Goal: Find specific page/section: Find specific page/section

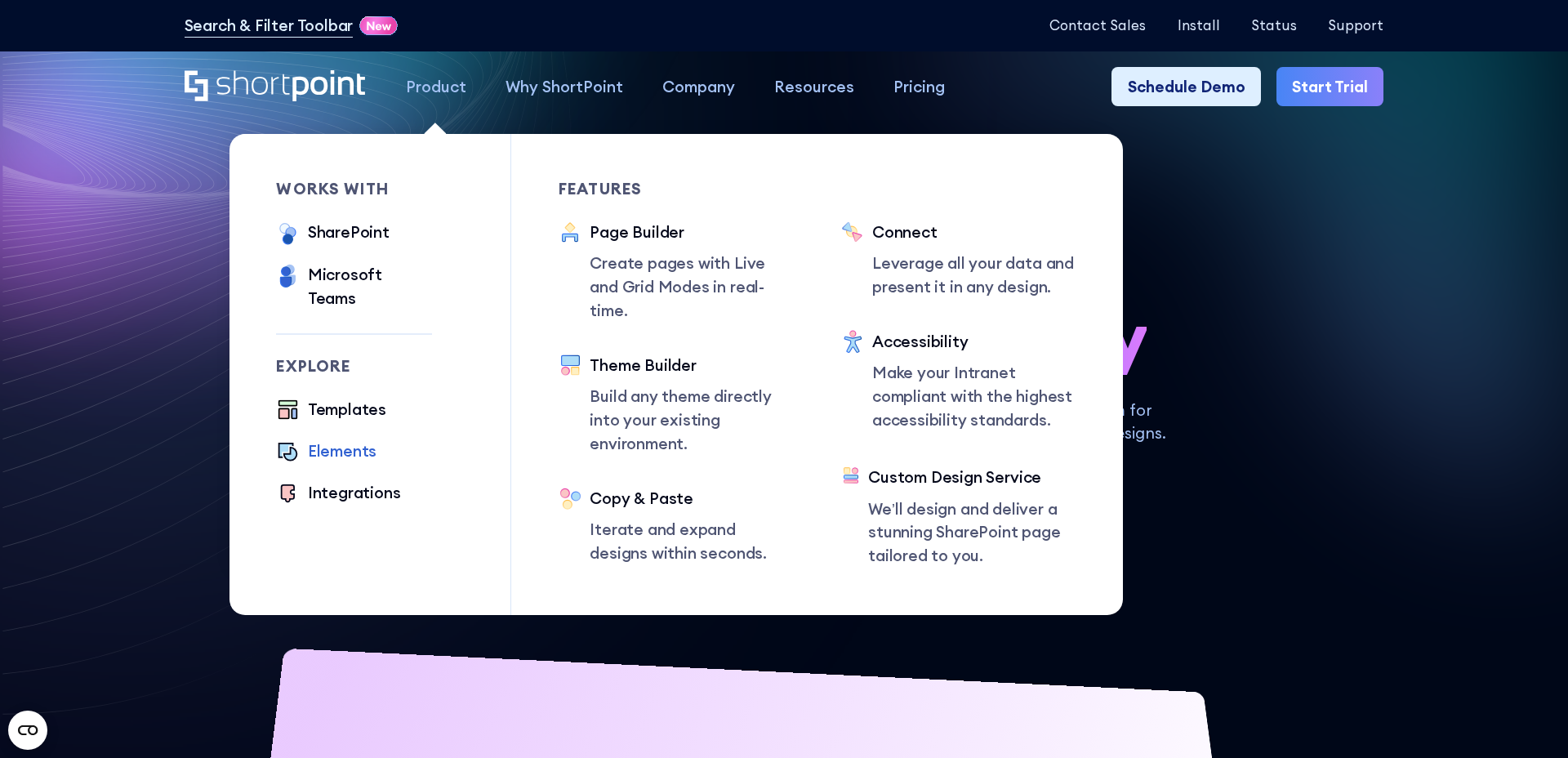
click at [338, 441] on div "Elements" at bounding box center [341, 451] width 68 height 23
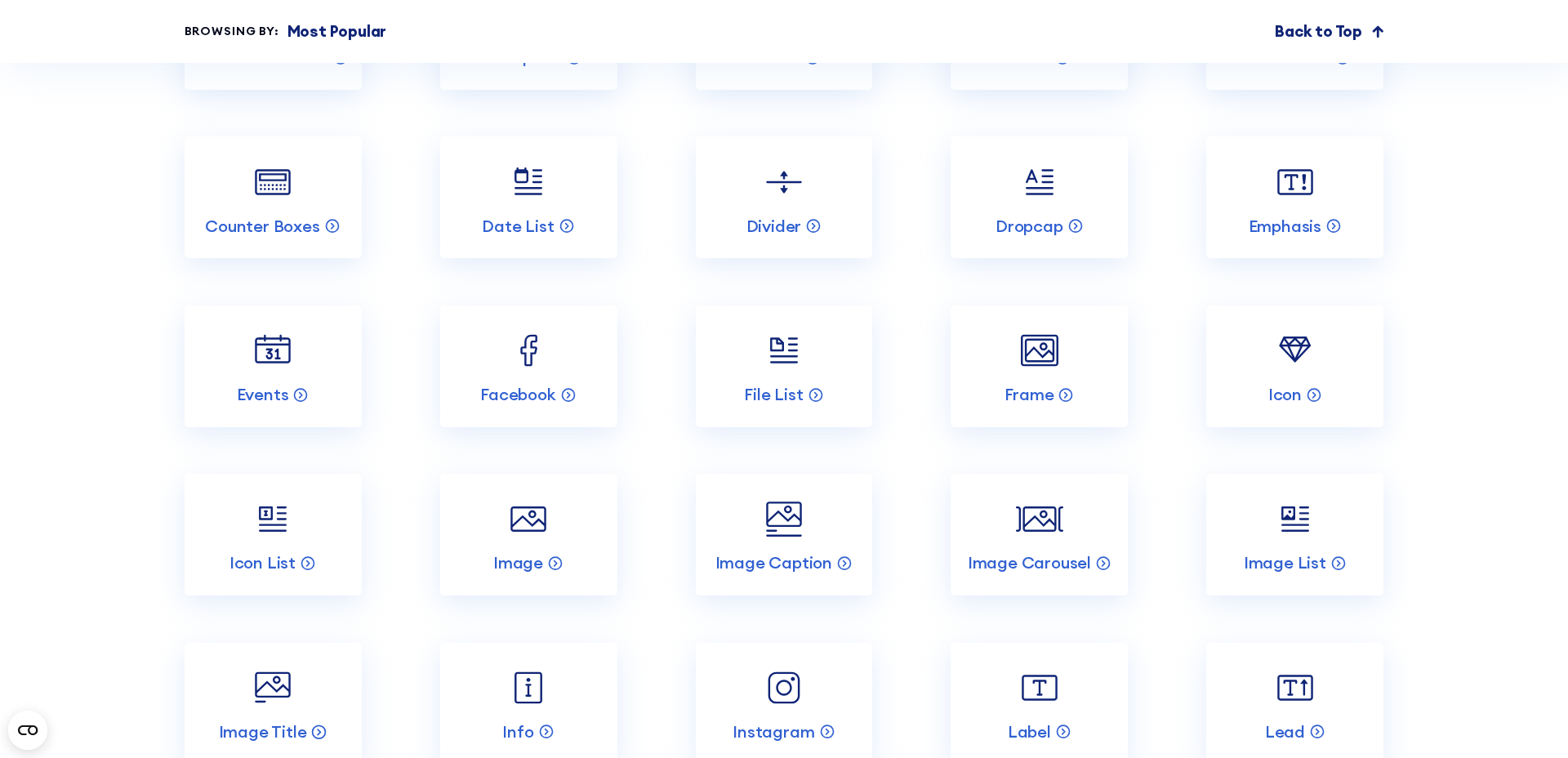
scroll to position [2378, 0]
click at [305, 373] on link "Events" at bounding box center [273, 368] width 178 height 122
